Goal: Task Accomplishment & Management: Complete application form

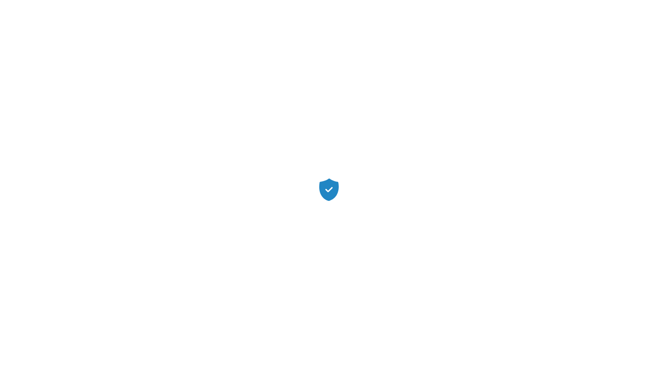
click at [501, 329] on div at bounding box center [329, 189] width 658 height 379
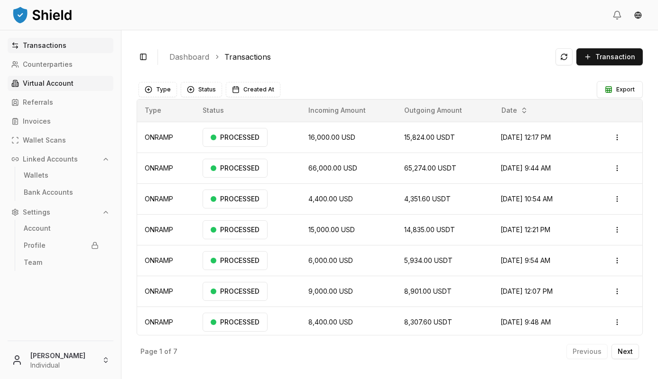
click at [48, 86] on p "Virtual Account" at bounding box center [48, 83] width 51 height 7
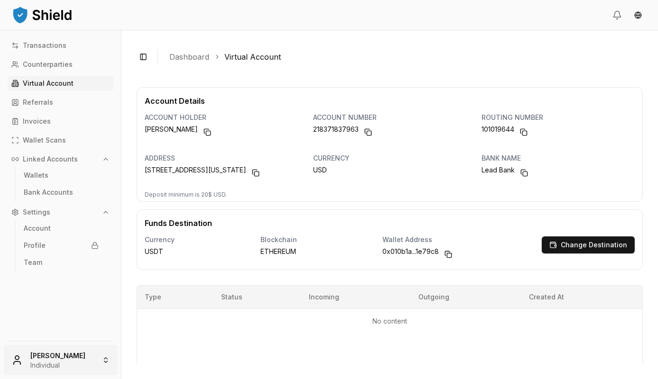
click at [76, 363] on html "Transactions Counterparties Virtual Account Referrals Invoices Wallet Scans Lin…" at bounding box center [329, 189] width 658 height 379
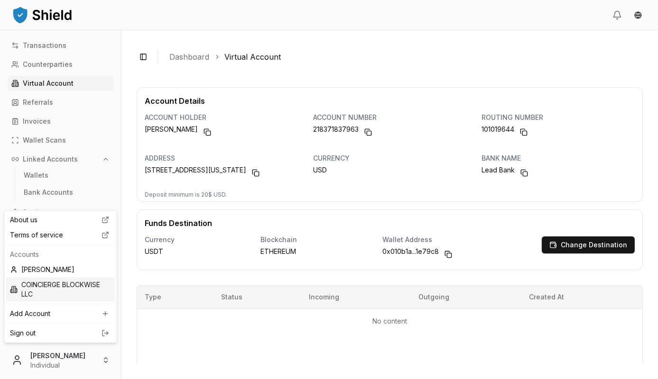
click at [53, 283] on div "COINCIERGE BLOCKWISE LLC" at bounding box center [60, 289] width 109 height 25
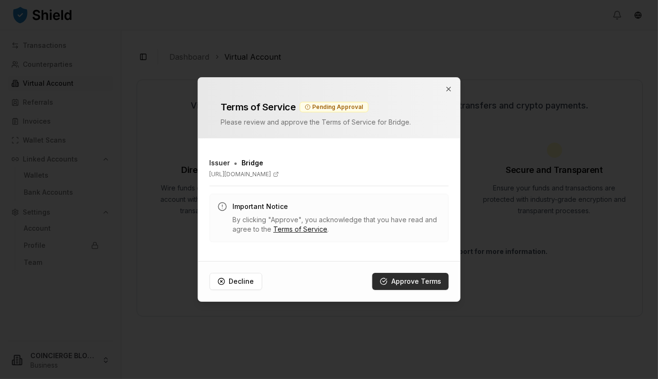
click at [407, 275] on button "Approve Terms" at bounding box center [410, 281] width 76 height 17
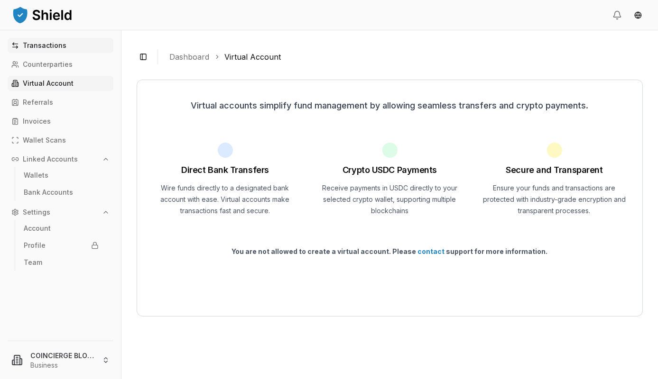
click at [47, 45] on p "Transactions" at bounding box center [45, 45] width 44 height 7
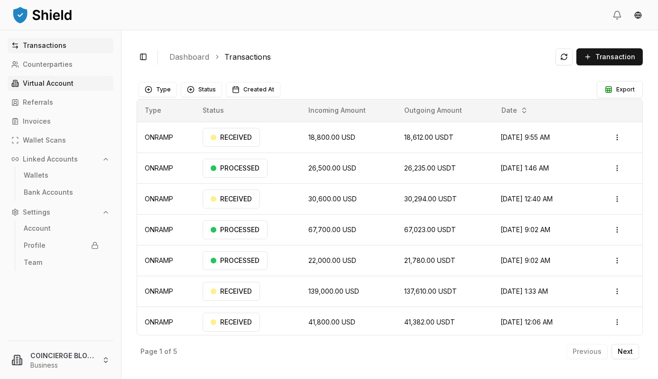
click at [40, 83] on p "Virtual Account" at bounding box center [48, 83] width 51 height 7
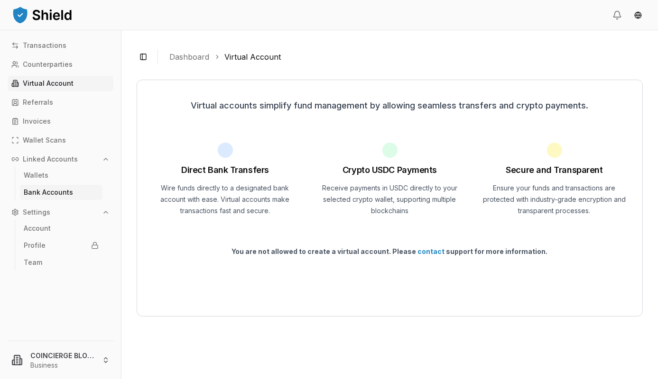
click at [58, 196] on p "Bank Accounts" at bounding box center [48, 192] width 49 height 7
click at [55, 194] on p "Bank Accounts" at bounding box center [48, 192] width 49 height 7
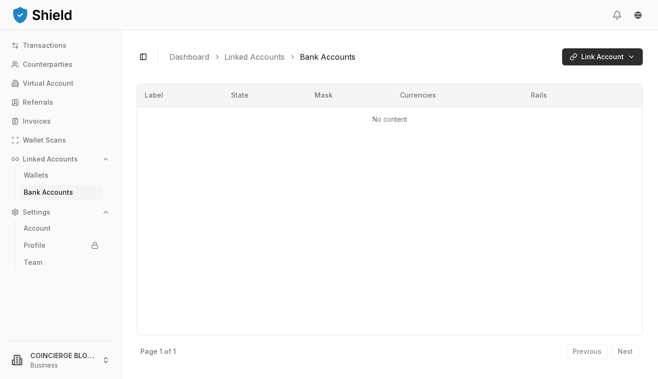
click at [599, 60] on html "Transactions Counterparties Virtual Account Referrals Invoices Wallet Scans Lin…" at bounding box center [329, 189] width 658 height 379
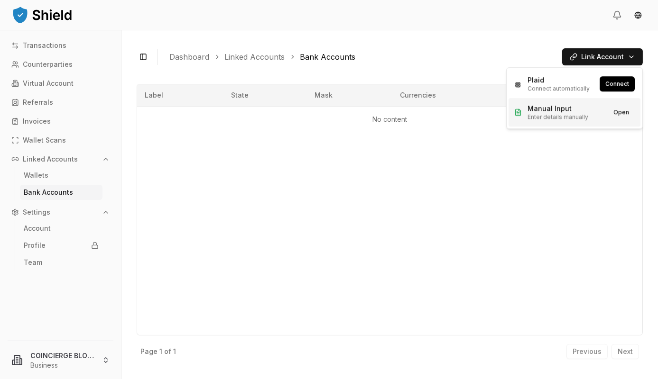
click at [565, 112] on span "Manual Input" at bounding box center [557, 108] width 61 height 9
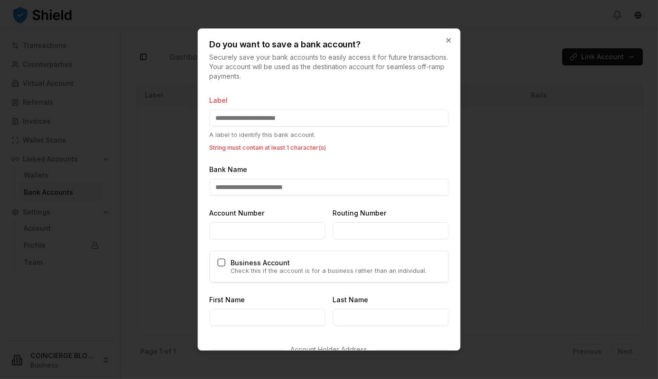
click at [288, 120] on input "Label" at bounding box center [328, 118] width 239 height 17
click at [245, 110] on input "Label" at bounding box center [328, 118] width 239 height 17
click at [246, 114] on input "Label" at bounding box center [328, 118] width 239 height 17
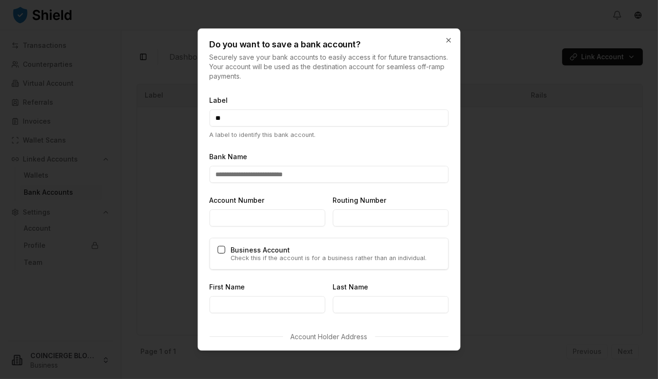
type input "*"
type input "****"
click at [264, 177] on input "Bank Name" at bounding box center [328, 174] width 239 height 17
click at [266, 175] on input "Bank Name" at bounding box center [328, 174] width 239 height 17
paste input "********"
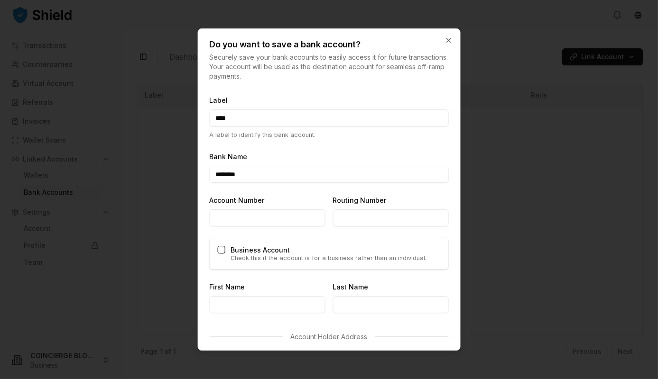
type input "********"
click at [258, 225] on input "Account Number" at bounding box center [267, 218] width 116 height 17
paste input "**********"
type input "**********"
click at [364, 213] on input "Routing Number" at bounding box center [390, 218] width 116 height 17
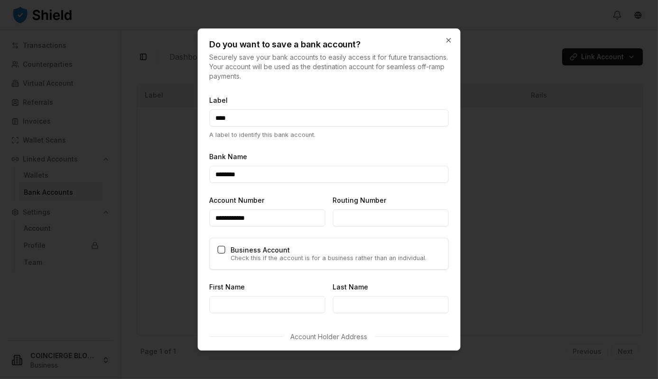
paste input "*********"
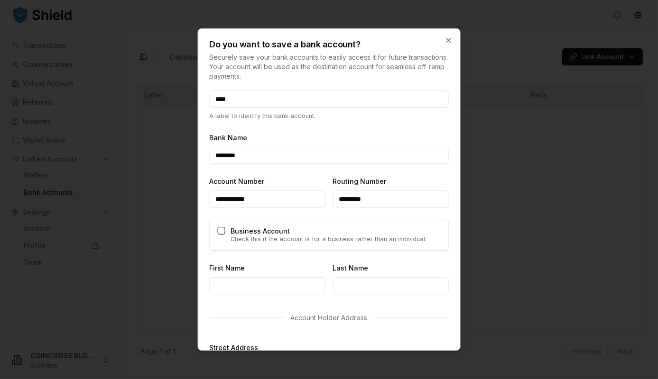
scroll to position [47, 0]
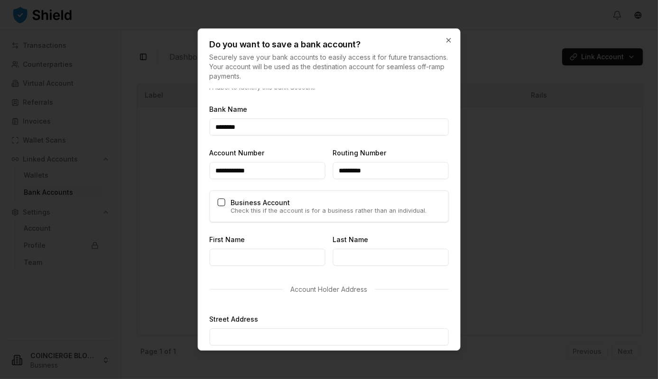
type input "*********"
click at [225, 207] on div "Business Account Check this if the account is for a business rather than an ind…" at bounding box center [328, 207] width 239 height 32
click at [222, 202] on button "Business Account" at bounding box center [221, 203] width 8 height 8
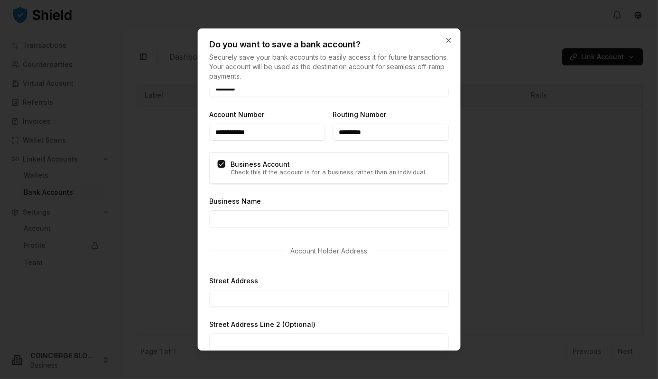
scroll to position [142, 0]
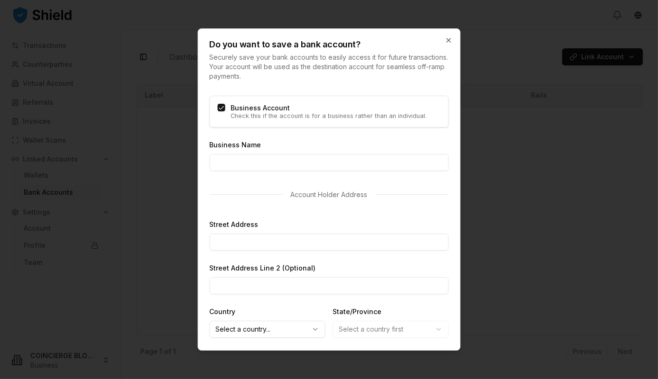
click at [244, 161] on input "Business Name" at bounding box center [328, 162] width 239 height 17
click at [379, 39] on div "Do you want to save a bank account? Securely save your bank accounts to easily …" at bounding box center [329, 55] width 262 height 52
click at [262, 242] on input "Street Address" at bounding box center [328, 242] width 239 height 17
click at [251, 156] on input "Business Name" at bounding box center [328, 162] width 239 height 17
paste input "**********"
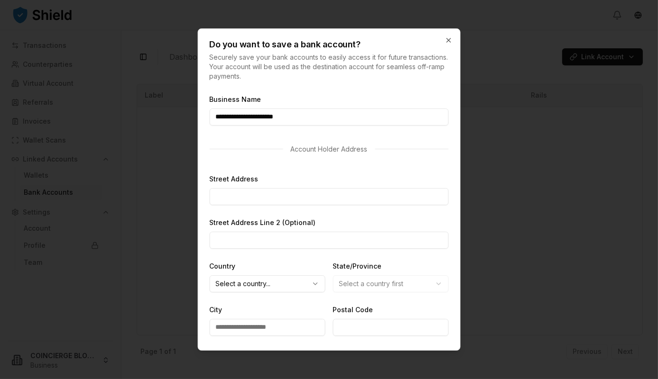
scroll to position [237, 0]
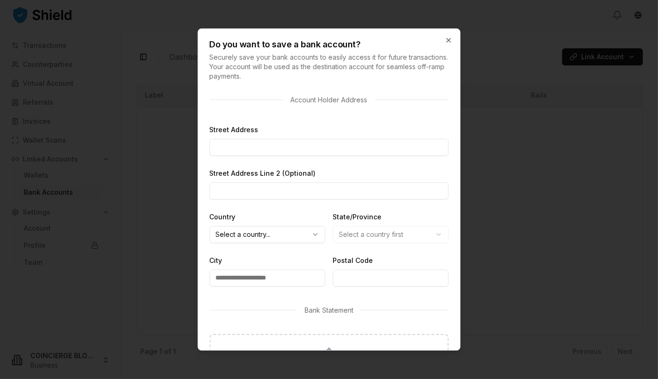
type input "**********"
click at [255, 152] on input "Street Address" at bounding box center [328, 147] width 239 height 17
type input "**********"
select select "**"
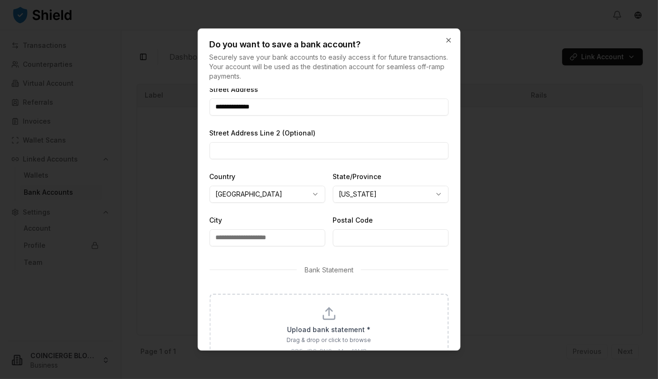
scroll to position [285, 0]
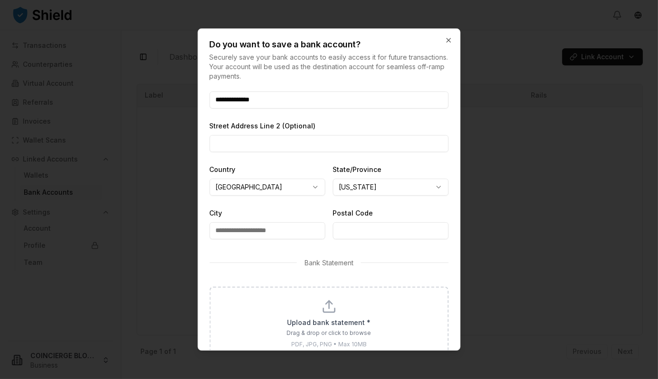
click at [266, 234] on input "City" at bounding box center [267, 230] width 116 height 17
type input "*******"
type input "*****"
click at [233, 269] on div "Bank Statement" at bounding box center [328, 263] width 239 height 25
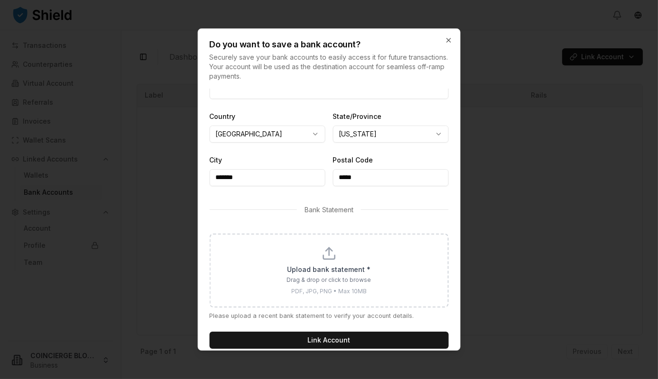
scroll to position [347, 0]
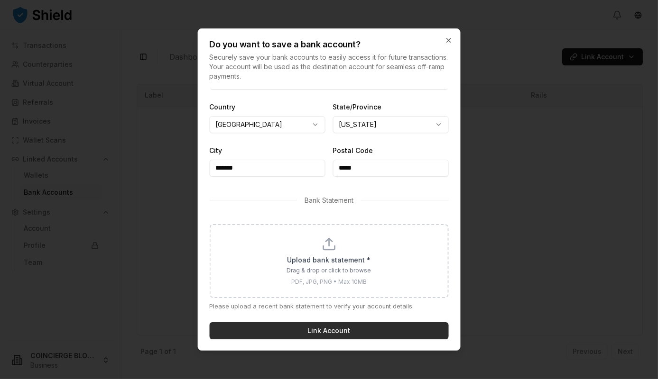
click at [314, 330] on button "Link Account" at bounding box center [328, 330] width 239 height 17
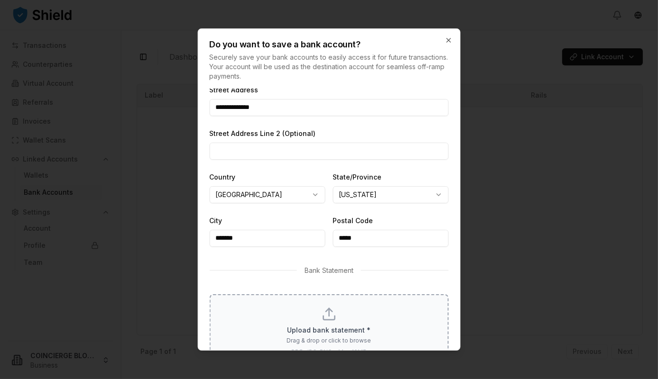
scroll to position [360, 0]
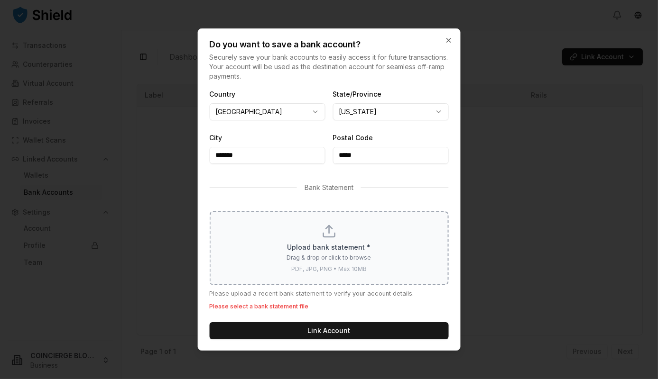
click at [255, 274] on div "Upload bank statement * Drag & drop or click to browse PDF, JPG, PNG • Max 10MB" at bounding box center [328, 248] width 239 height 74
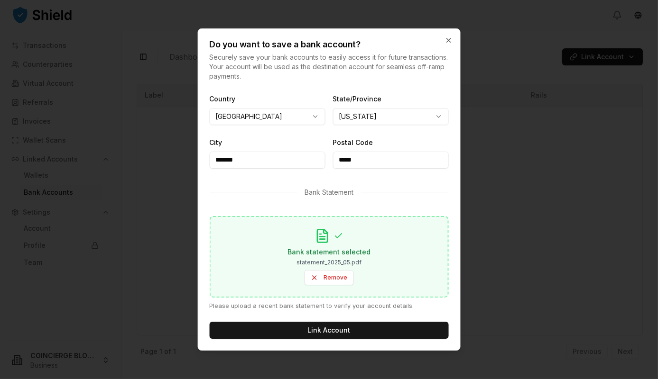
scroll to position [355, 0]
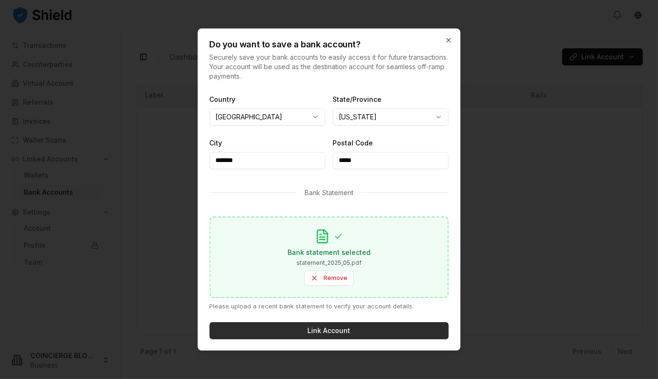
click at [325, 332] on button "Link Account" at bounding box center [328, 330] width 239 height 17
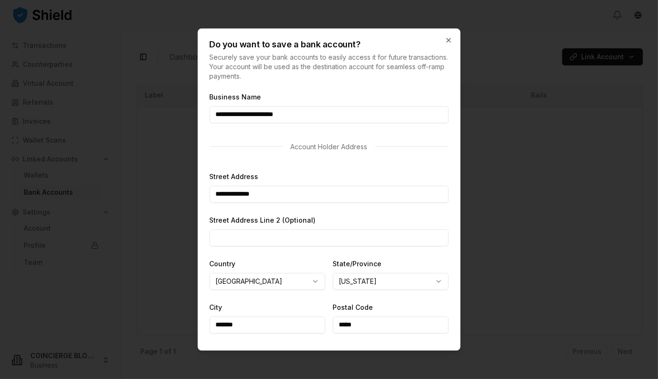
scroll to position [0, 0]
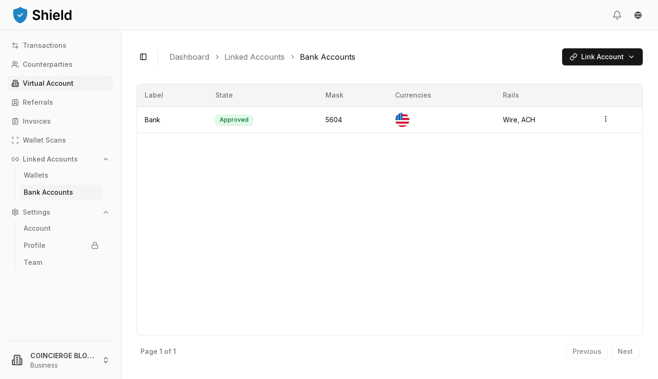
click at [54, 81] on p "Virtual Account" at bounding box center [48, 83] width 51 height 7
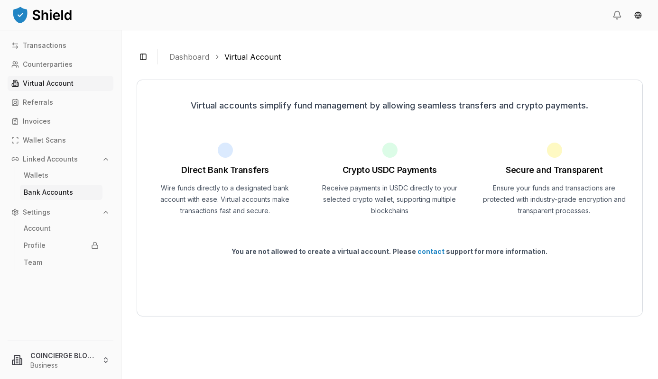
click at [48, 191] on p "Bank Accounts" at bounding box center [48, 192] width 49 height 7
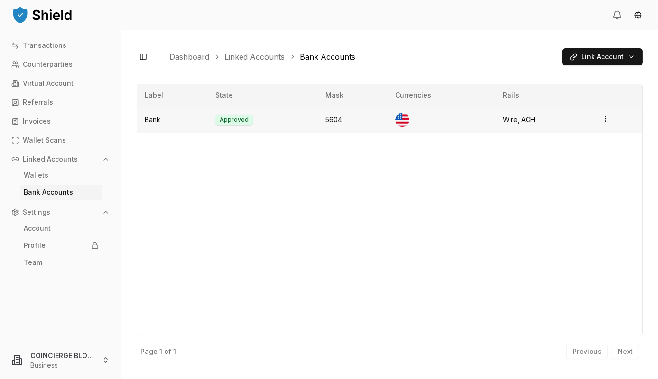
click at [343, 128] on td "5604" at bounding box center [353, 120] width 70 height 26
click at [239, 120] on td "Approved" at bounding box center [263, 120] width 110 height 26
click at [602, 119] on icon "button" at bounding box center [606, 119] width 8 height 8
click at [493, 191] on div "Label State Mask Currencies Rails Bank Approved 5604 Wire, ACH" at bounding box center [390, 210] width 506 height 252
click at [44, 80] on p "Virtual Account" at bounding box center [48, 83] width 51 height 7
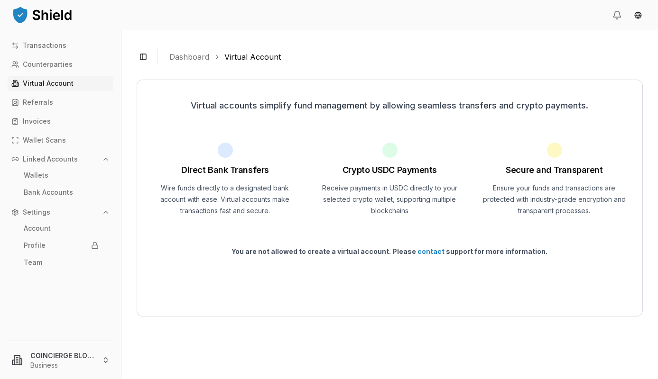
click at [406, 305] on div "Virtual accounts simplify fund management by allowing seamless transfers and cr…" at bounding box center [390, 198] width 506 height 237
click at [45, 46] on p "Transactions" at bounding box center [45, 45] width 44 height 7
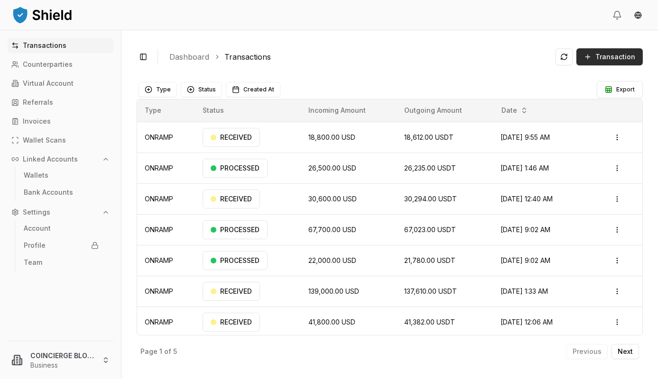
click at [610, 63] on button "Transaction" at bounding box center [609, 56] width 66 height 17
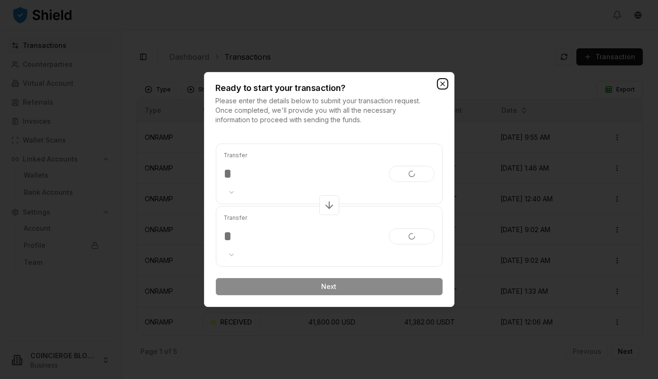
click at [441, 84] on icon "button" at bounding box center [443, 84] width 8 height 8
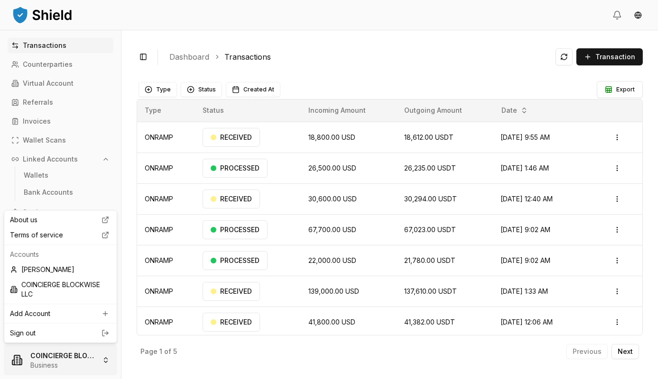
click at [79, 360] on html "Transactions Counterparties Virtual Account Referrals Invoices Wallet Scans Lin…" at bounding box center [329, 189] width 658 height 379
click at [44, 266] on div "Lauren Faison" at bounding box center [60, 269] width 109 height 15
click at [89, 357] on html "Transactions Counterparties Virtual Account Referrals Invoices Wallet Scans Lin…" at bounding box center [329, 189] width 658 height 379
click at [53, 271] on div "Lauren Faison" at bounding box center [60, 269] width 109 height 15
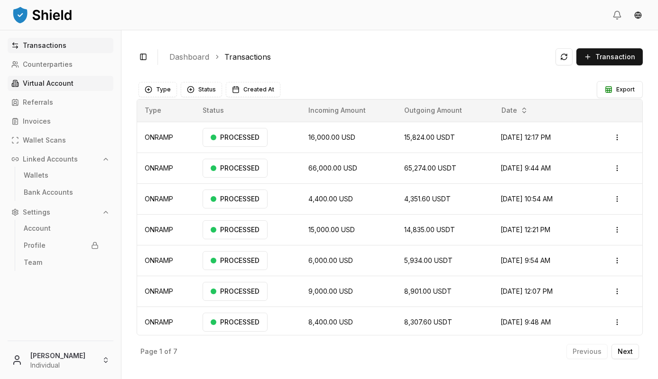
click at [55, 86] on p "Virtual Account" at bounding box center [48, 83] width 51 height 7
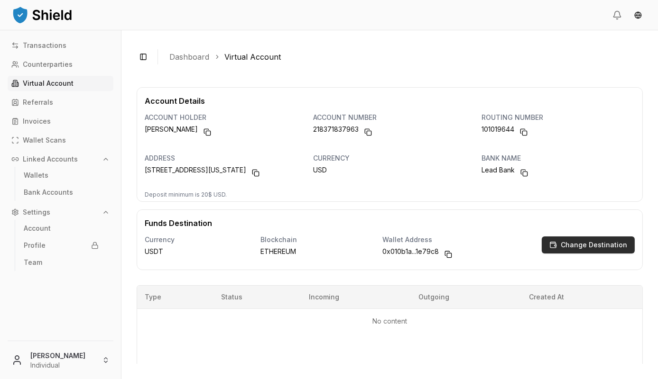
click at [577, 245] on p "Change Destination" at bounding box center [593, 245] width 66 height 7
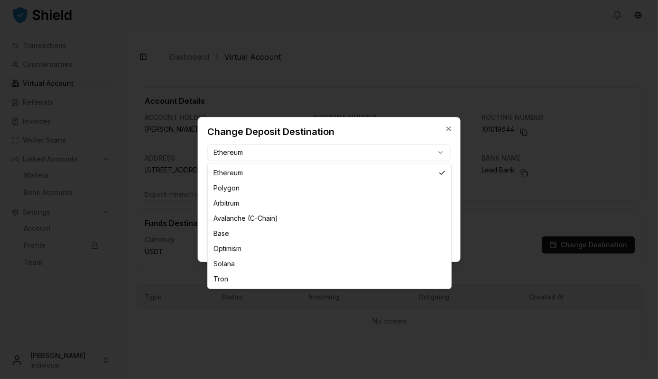
click at [252, 153] on body "Transactions Counterparties Virtual Account Referrals Invoices Wallet Scans Lin…" at bounding box center [329, 189] width 658 height 379
select select "****"
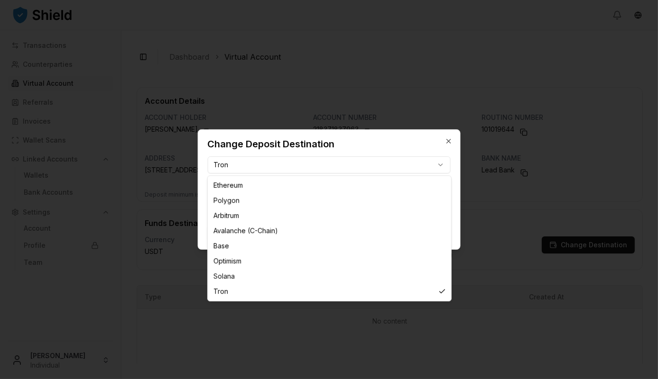
click at [266, 161] on body "Transactions Counterparties Virtual Account Referrals Invoices Wallet Scans Lin…" at bounding box center [329, 189] width 658 height 379
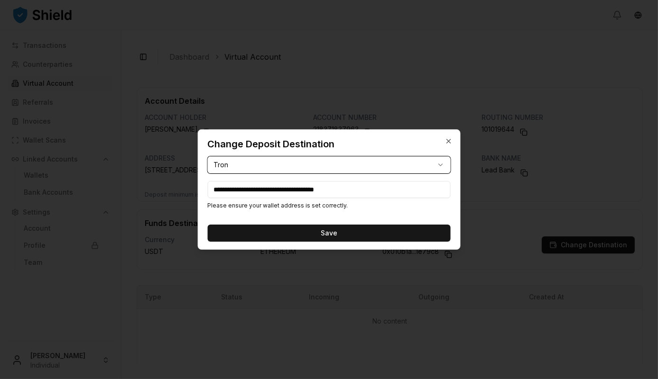
click at [266, 163] on body "Transactions Counterparties Virtual Account Referrals Invoices Wallet Scans Lin…" at bounding box center [329, 189] width 658 height 379
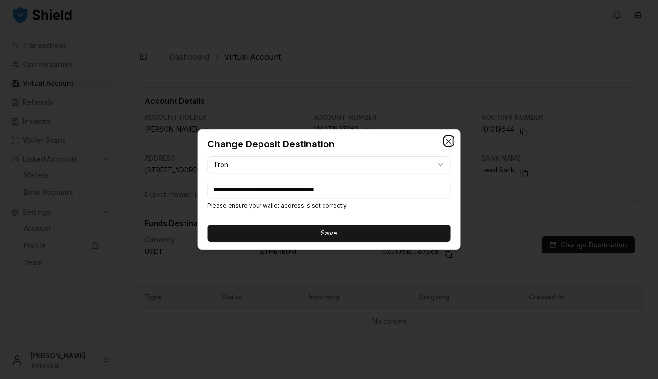
click at [448, 141] on icon "button" at bounding box center [449, 141] width 4 height 4
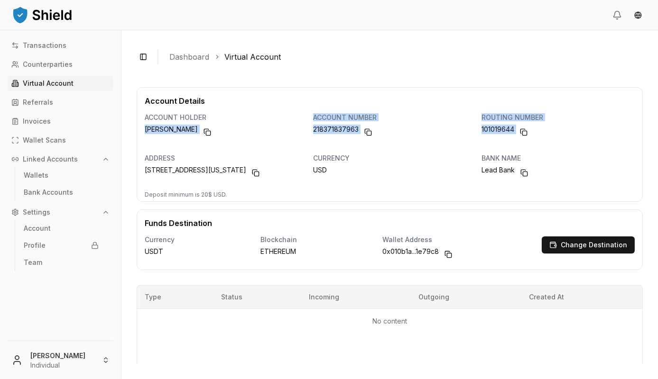
drag, startPoint x: 141, startPoint y: 127, endPoint x: 527, endPoint y: 135, distance: 385.6
click at [527, 135] on div "account holder LAUREN FAISON account number 218371837963 routing number 1010196…" at bounding box center [389, 127] width 505 height 41
copy div "LAUREN FAISON account number 218371837963 routing number 101019644"
